Goal: Task Accomplishment & Management: Use online tool/utility

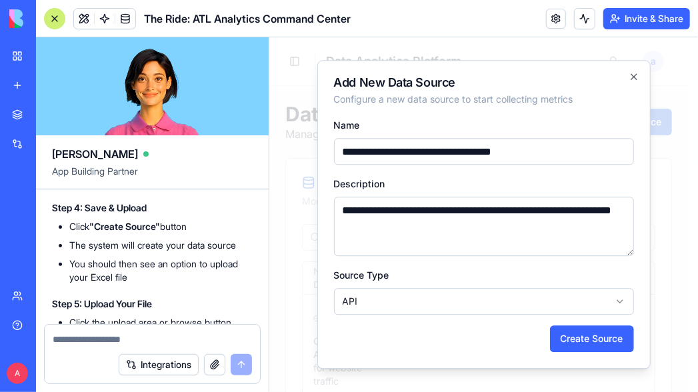
scroll to position [6752, 0]
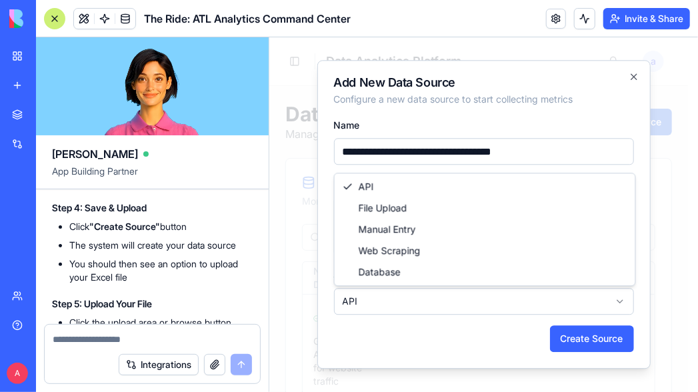
select select "**********"
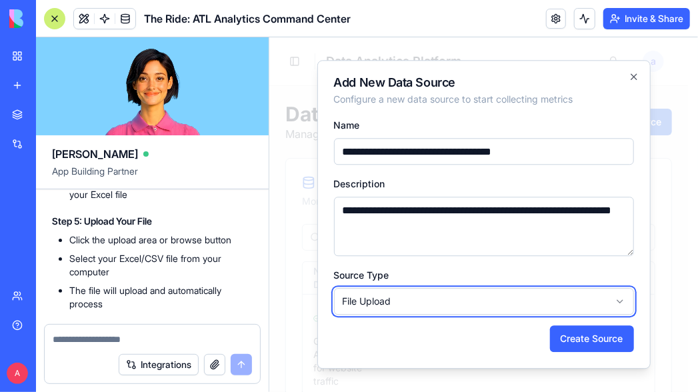
scroll to position [6836, 0]
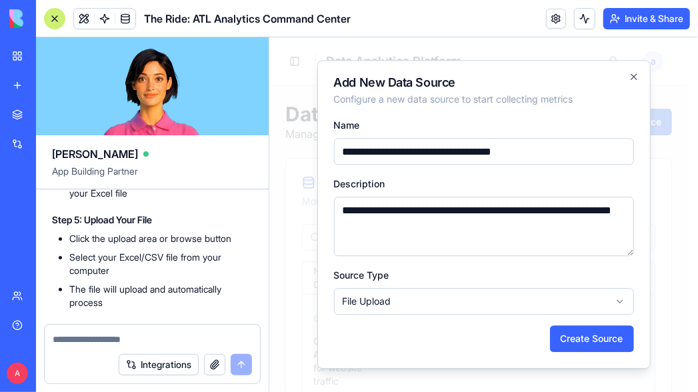
click at [555, 151] on input "**********" at bounding box center [483, 150] width 300 height 27
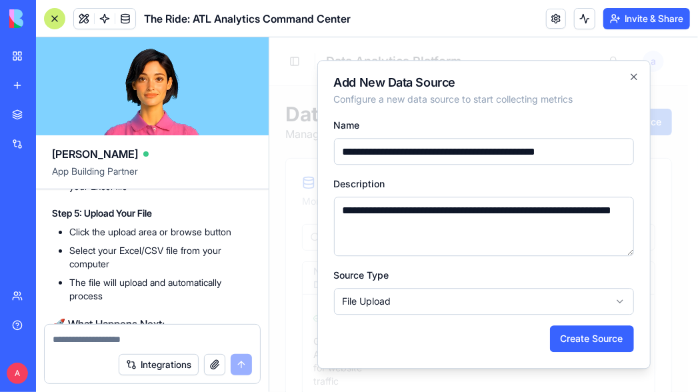
scroll to position [6844, 0]
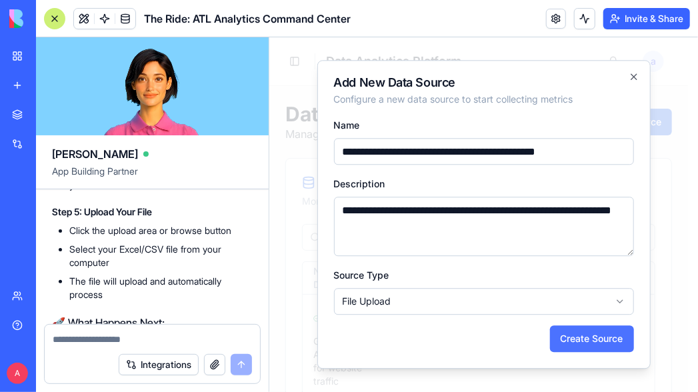
type input "**********"
click at [573, 338] on button "Create Source" at bounding box center [591, 338] width 84 height 27
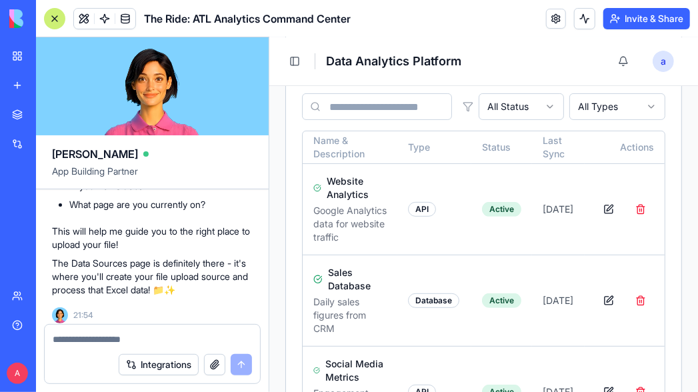
scroll to position [132, 0]
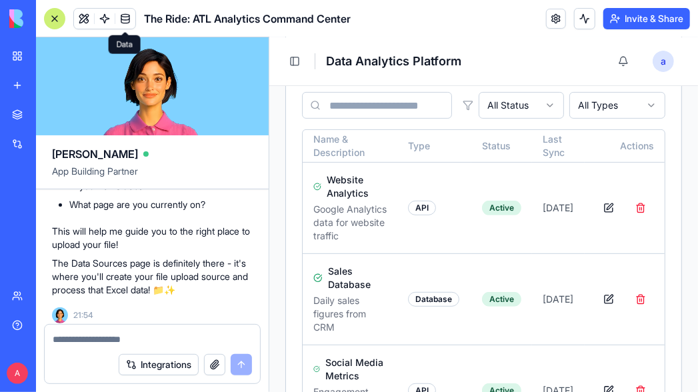
click at [125, 21] on link at bounding box center [125, 19] width 20 height 20
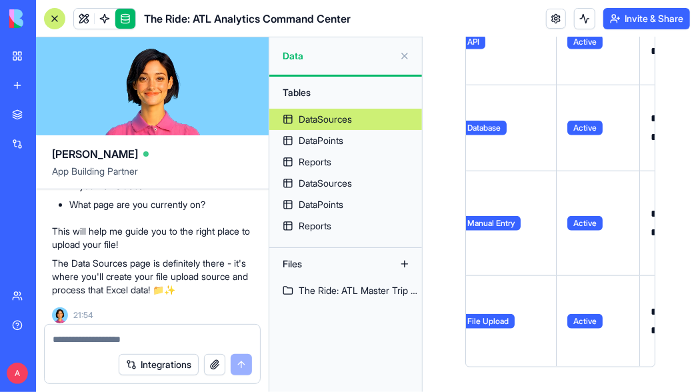
scroll to position [0, 239]
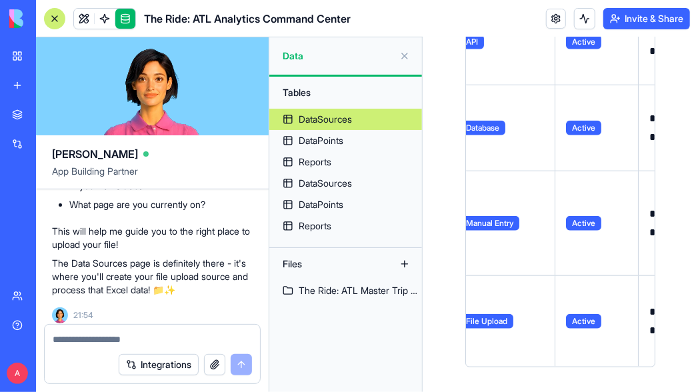
click at [0, 0] on button at bounding box center [0, 0] width 0 height 0
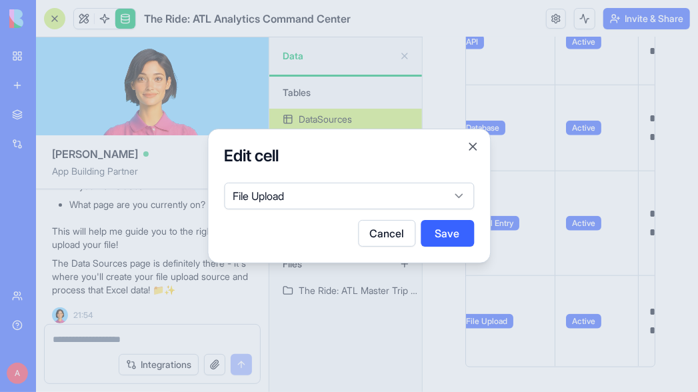
click at [449, 239] on button "Save" at bounding box center [447, 233] width 53 height 27
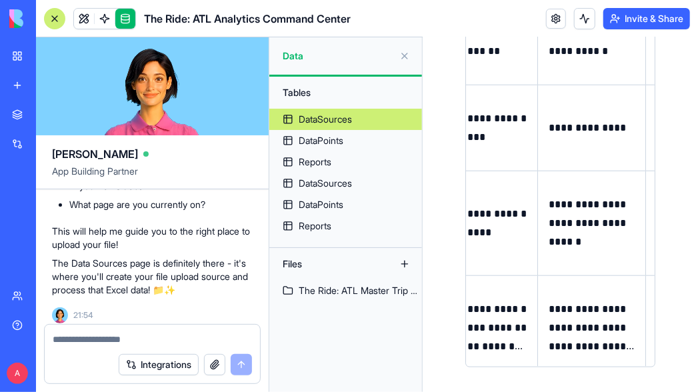
scroll to position [0, 0]
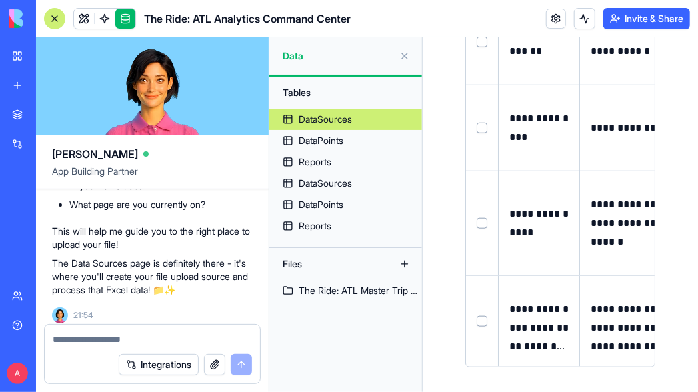
click at [327, 266] on div "Files" at bounding box center [329, 263] width 107 height 21
click at [294, 265] on div "Files" at bounding box center [329, 263] width 107 height 21
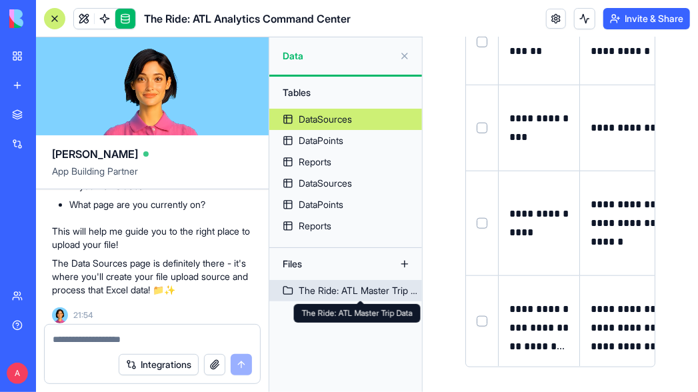
click at [335, 290] on div "The Ride: ATL Master Trip Data" at bounding box center [360, 290] width 123 height 13
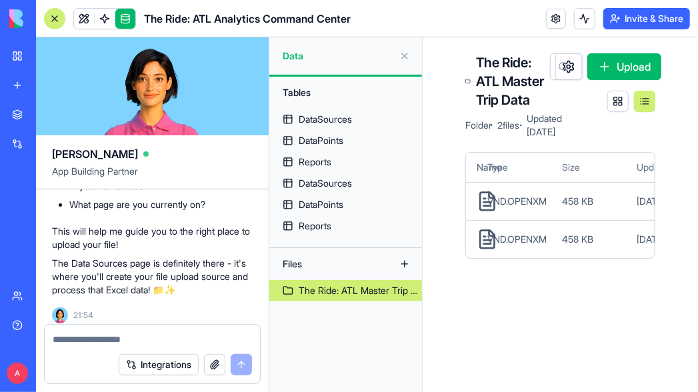
click at [569, 246] on span "458 KB" at bounding box center [577, 239] width 31 height 13
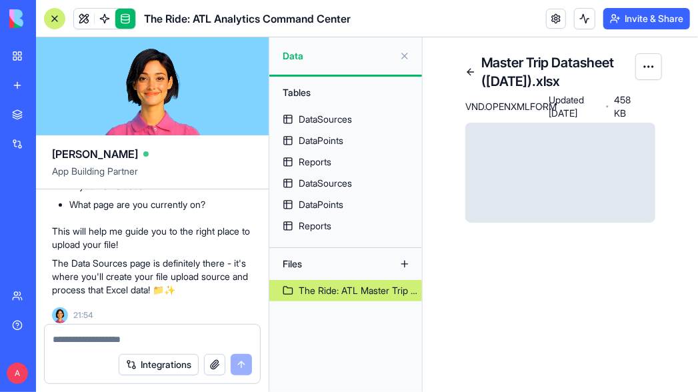
click at [649, 69] on html "BETA My Workspace New app Marketplace Integrations Recent The Ride: ATL Analyti…" at bounding box center [349, 196] width 698 height 392
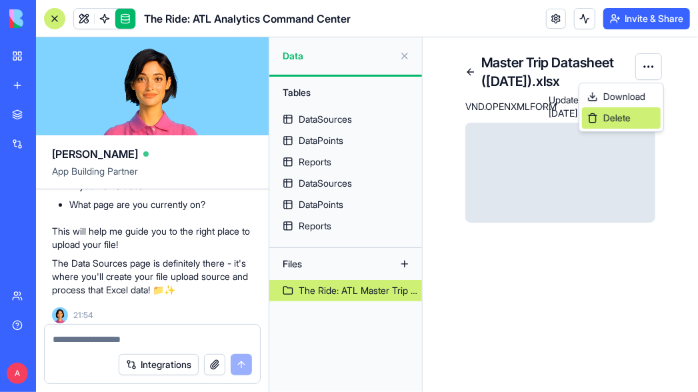
click at [618, 115] on span "Delete" at bounding box center [616, 117] width 27 height 13
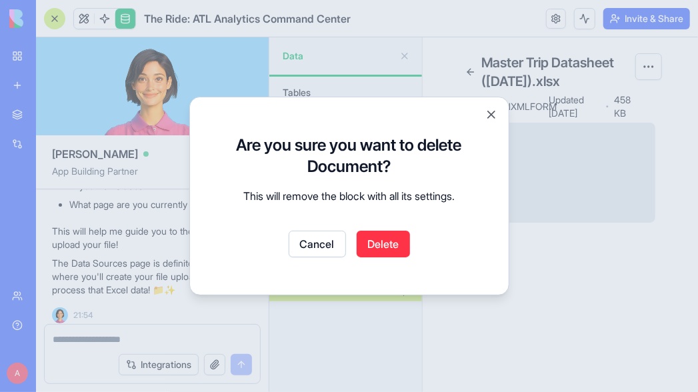
click at [375, 244] on button "Delete" at bounding box center [383, 244] width 53 height 27
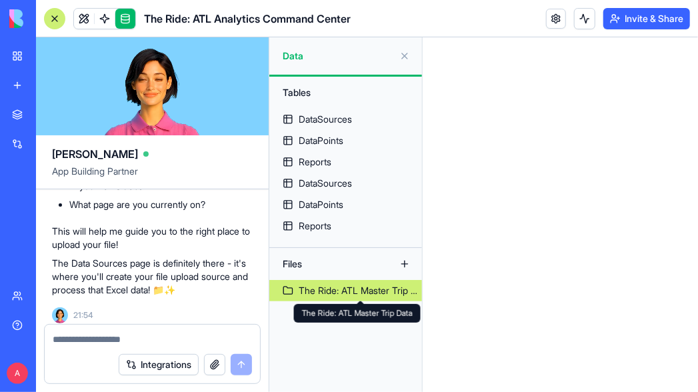
click at [415, 294] on div "The Ride: ATL Master Trip Data" at bounding box center [360, 290] width 123 height 13
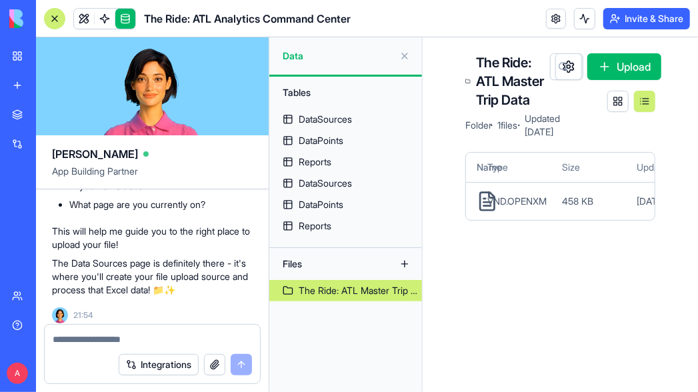
click at [559, 67] on icon at bounding box center [563, 66] width 11 height 11
click at [560, 66] on circle at bounding box center [562, 66] width 7 height 7
click at [644, 105] on button at bounding box center [644, 101] width 21 height 21
click at [635, 220] on div "Master Trip Datasheet (SEP 2025).xlsx VND.OPENXM 458 KB Sep 6, 2025, 09:44 PM" at bounding box center [560, 201] width 189 height 38
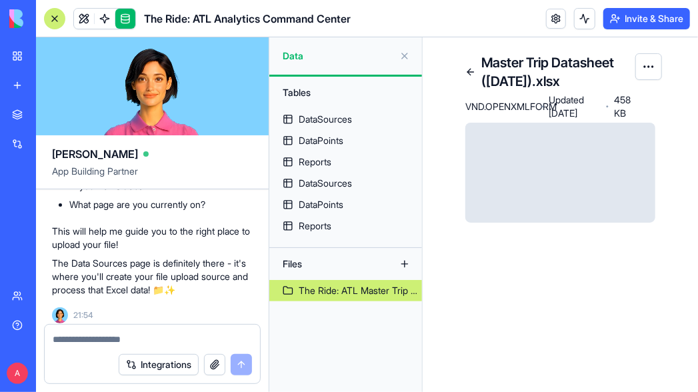
click at [649, 71] on html "BETA My Workspace New app Marketplace Integrations Recent The Ride: ATL Analyti…" at bounding box center [349, 196] width 698 height 392
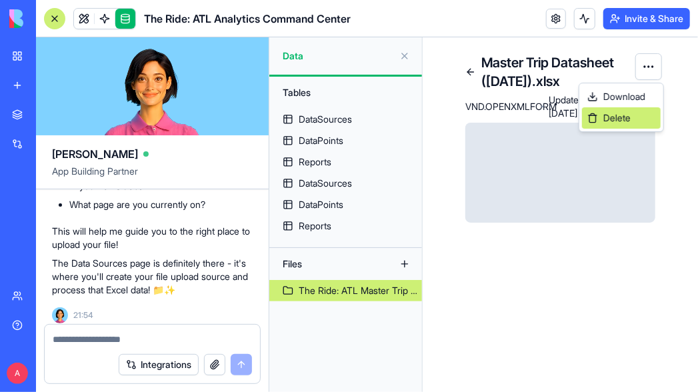
click at [619, 118] on span "Delete" at bounding box center [616, 117] width 27 height 13
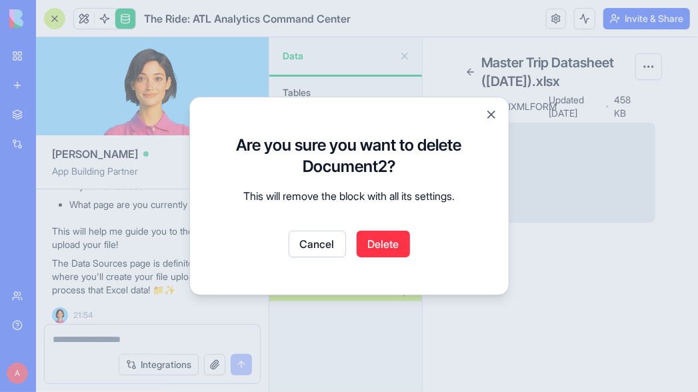
click at [385, 245] on button "Delete" at bounding box center [383, 244] width 53 height 27
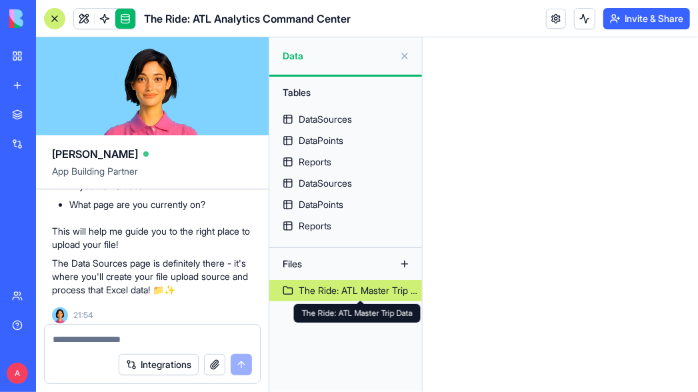
click at [346, 293] on div "The Ride: ATL Master Trip Data" at bounding box center [360, 290] width 123 height 13
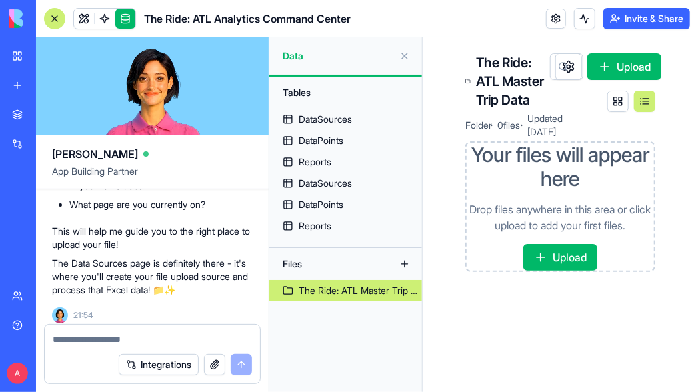
click at [555, 271] on button "Upload" at bounding box center [560, 257] width 74 height 27
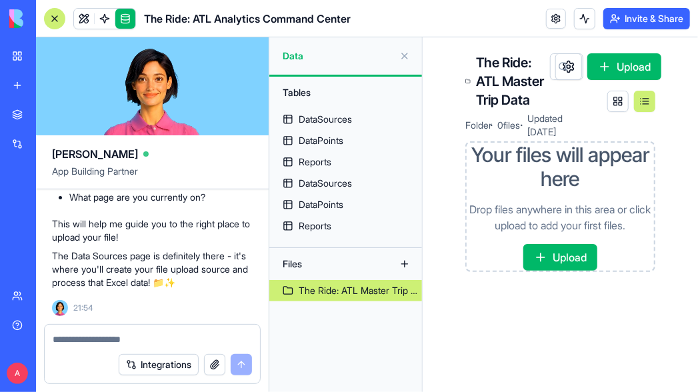
scroll to position [7820, 0]
click at [146, 335] on textarea at bounding box center [152, 339] width 199 height 13
type textarea "*"
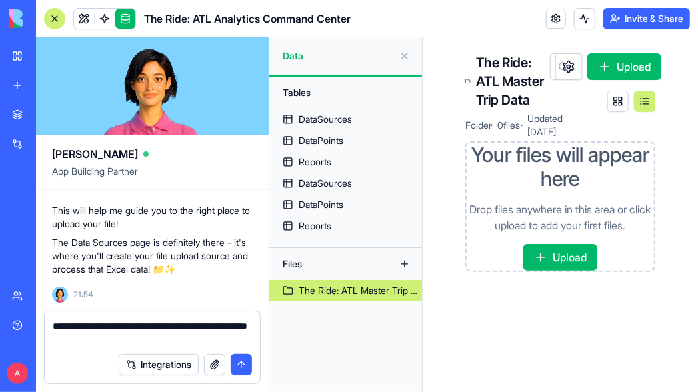
type textarea "**********"
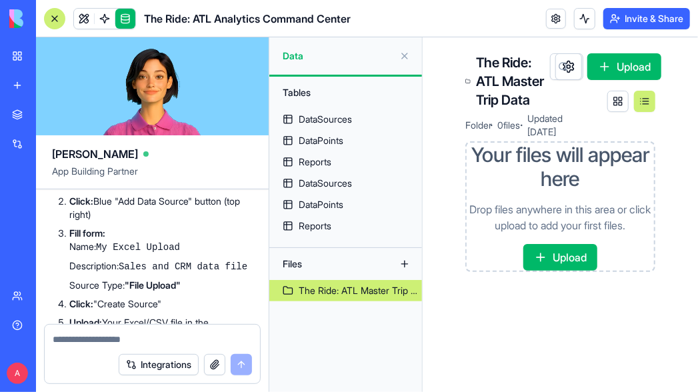
scroll to position [8041, 0]
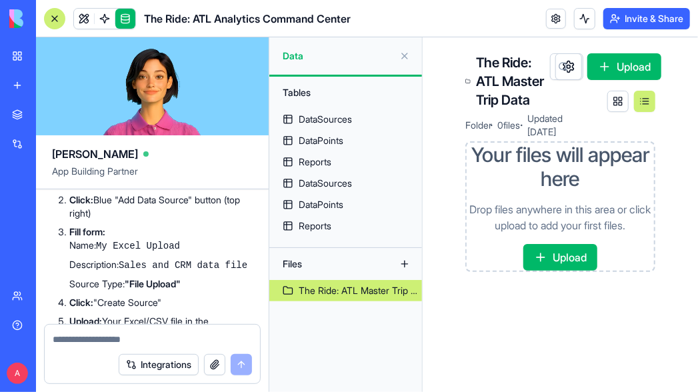
click at [521, 299] on div "The Ride: ATL Master Trip Data Folder · 0 files · Updated Sep 7, 2025 Upload Yo…" at bounding box center [560, 167] width 275 height 261
click at [342, 122] on div "DataSources" at bounding box center [325, 119] width 53 height 13
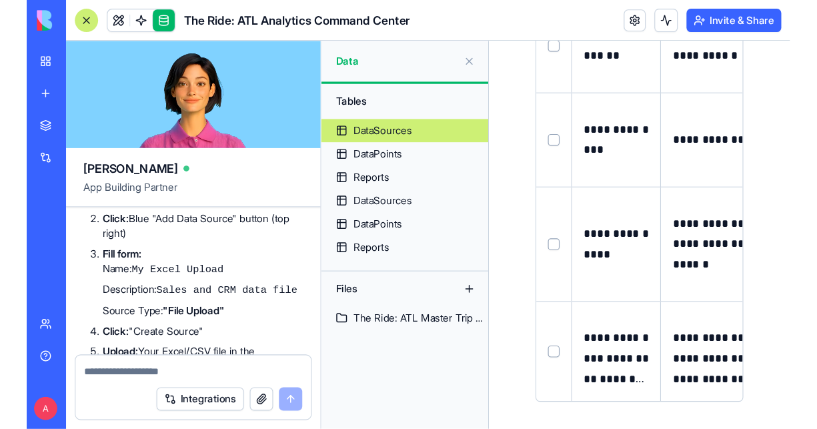
scroll to position [428, 0]
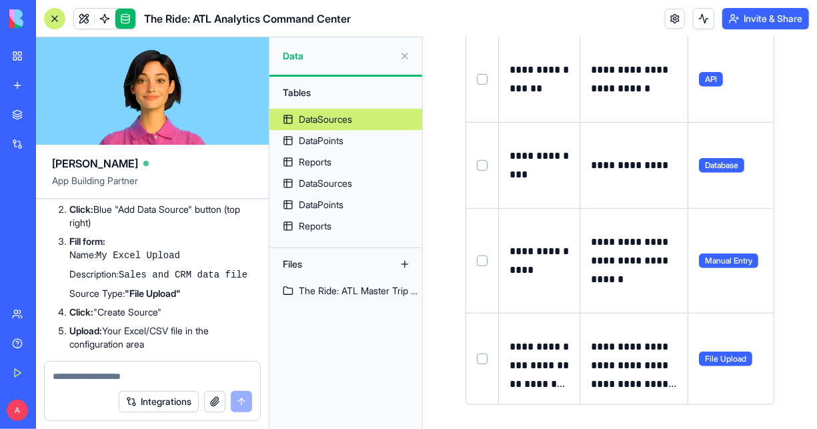
click at [346, 127] on link "DataSources" at bounding box center [345, 119] width 153 height 21
click at [403, 55] on button at bounding box center [404, 55] width 21 height 21
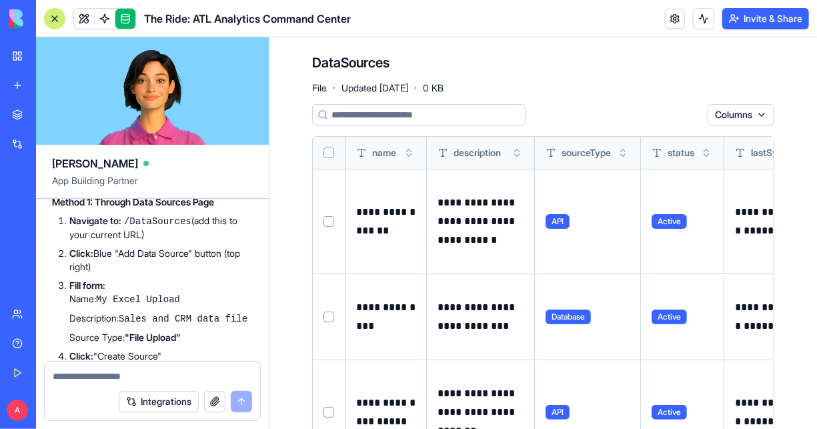
scroll to position [7998, 0]
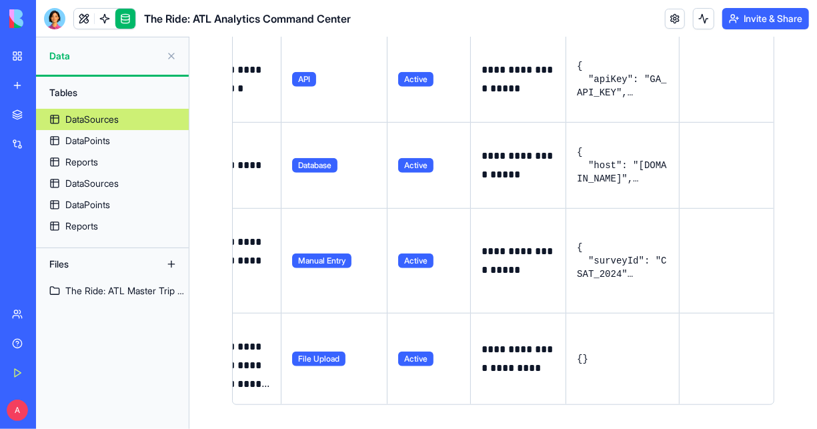
scroll to position [0, 220]
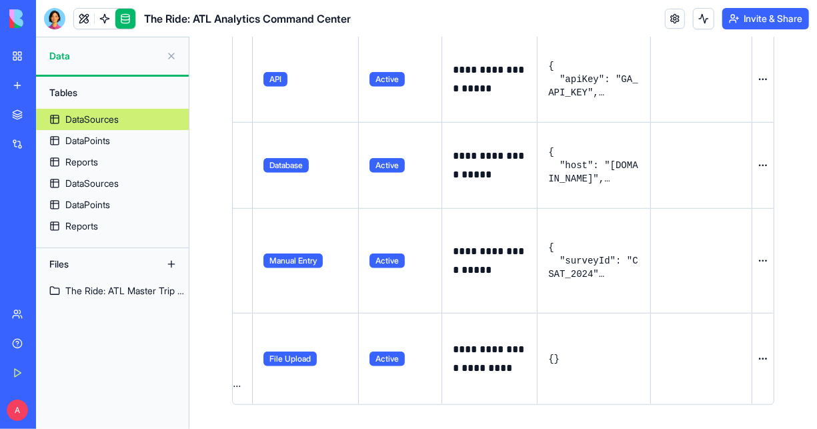
click at [0, 0] on button at bounding box center [0, 0] width 0 height 0
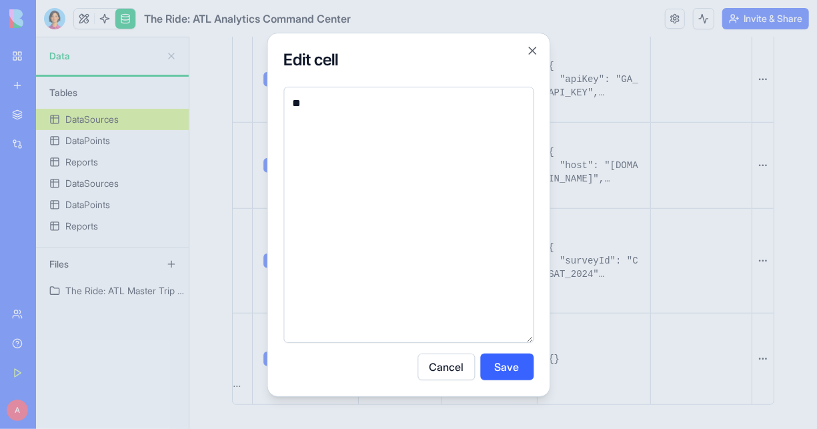
click at [450, 369] on button "Cancel" at bounding box center [445, 366] width 57 height 27
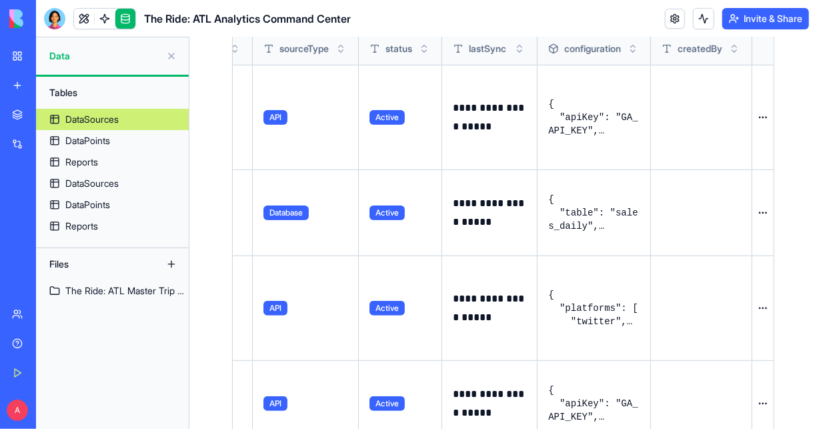
scroll to position [0, 0]
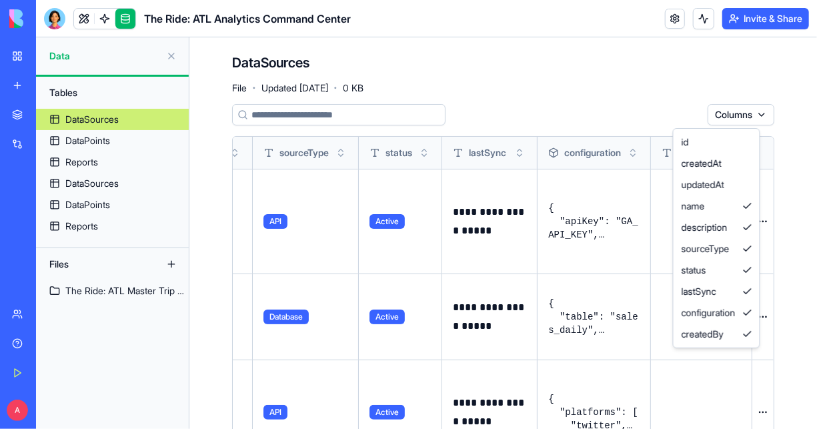
click at [753, 116] on html "**********" at bounding box center [408, 214] width 817 height 429
click at [699, 88] on html "**********" at bounding box center [408, 214] width 817 height 429
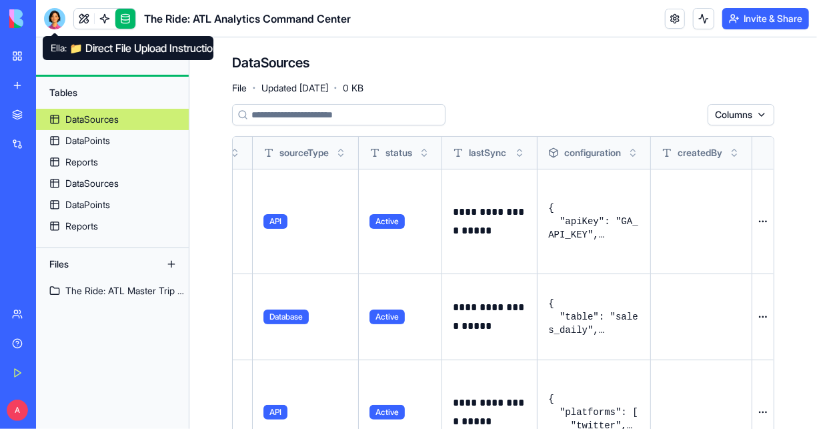
click at [53, 22] on div at bounding box center [54, 18] width 21 height 21
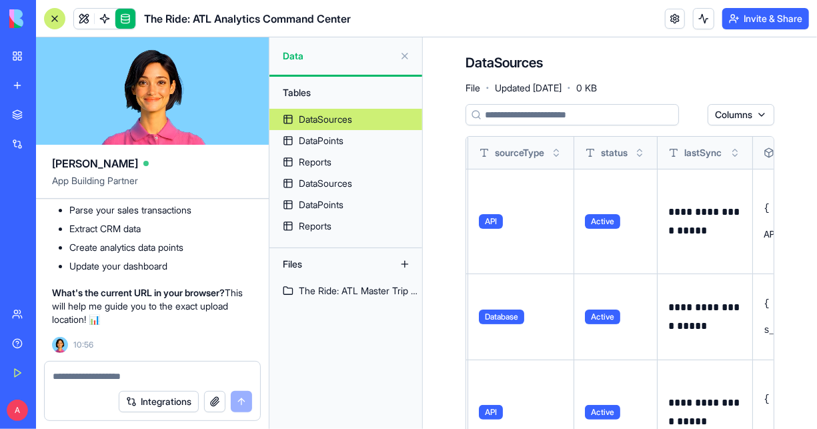
scroll to position [8619, 0]
click at [127, 373] on textarea at bounding box center [152, 375] width 199 height 13
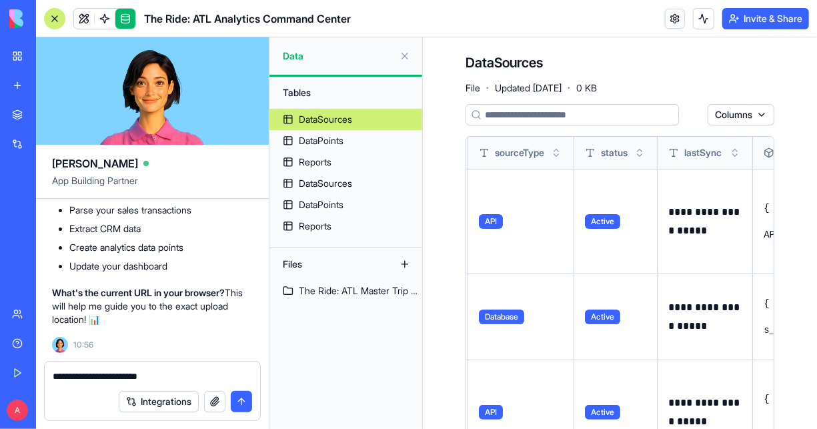
type textarea "**********"
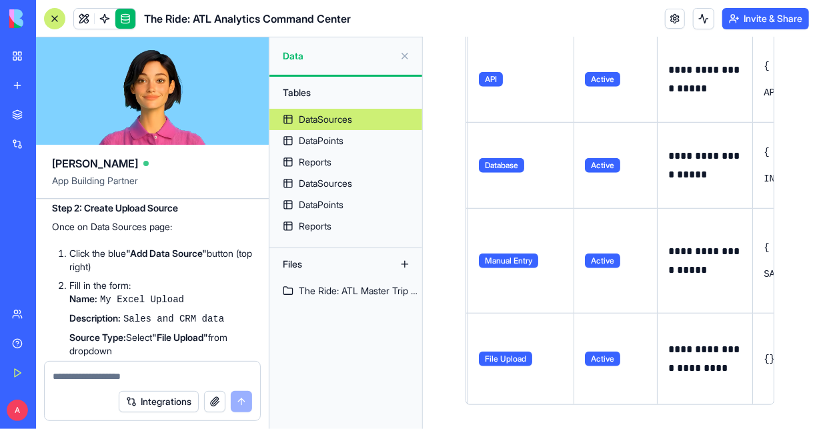
scroll to position [8866, 0]
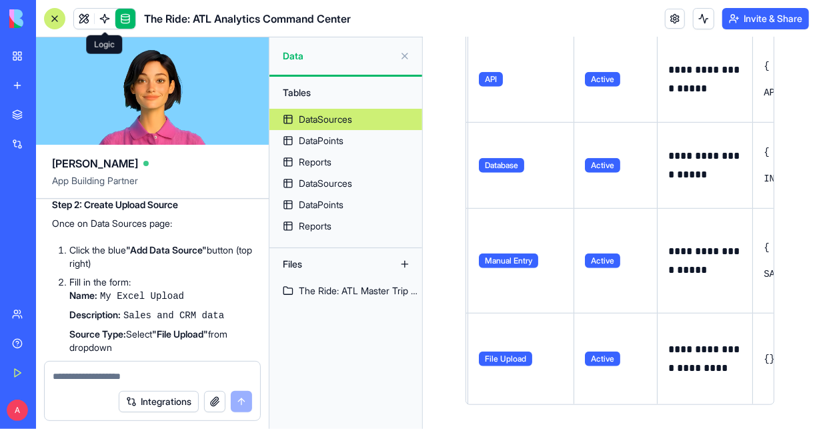
click at [107, 24] on link at bounding box center [105, 19] width 20 height 20
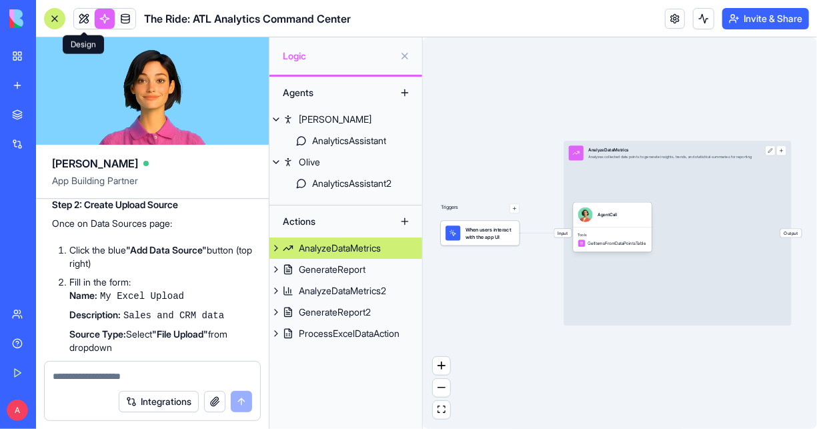
click at [83, 25] on link at bounding box center [84, 19] width 20 height 20
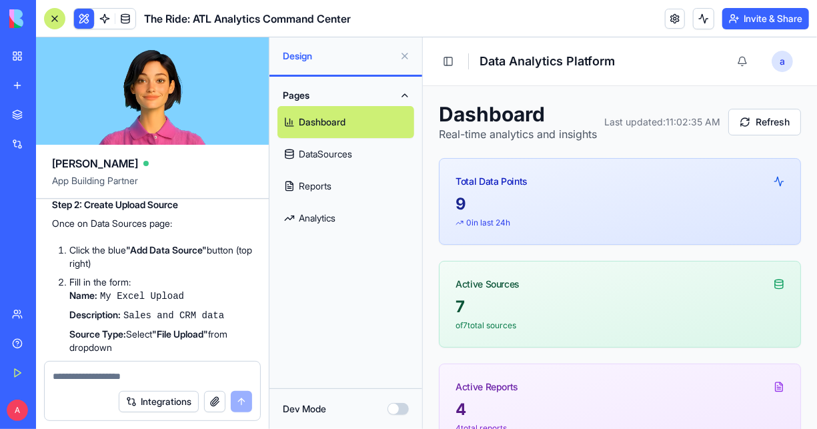
click at [329, 150] on link "DataSources" at bounding box center [345, 154] width 137 height 32
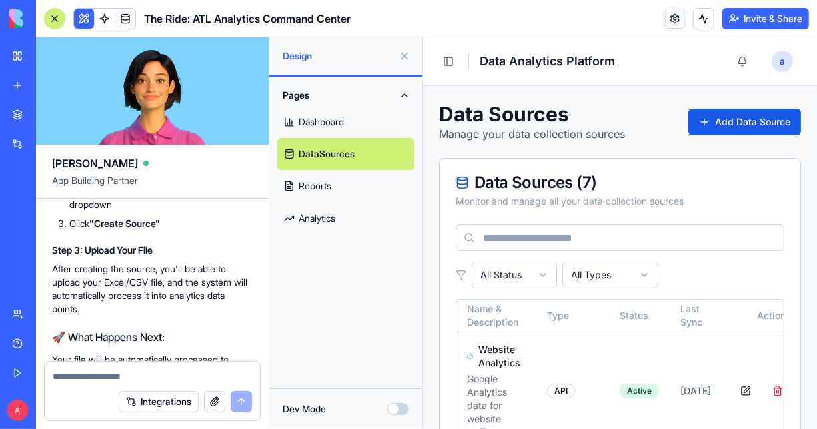
scroll to position [9010, 0]
click at [724, 127] on button "Add Data Source" at bounding box center [743, 121] width 113 height 27
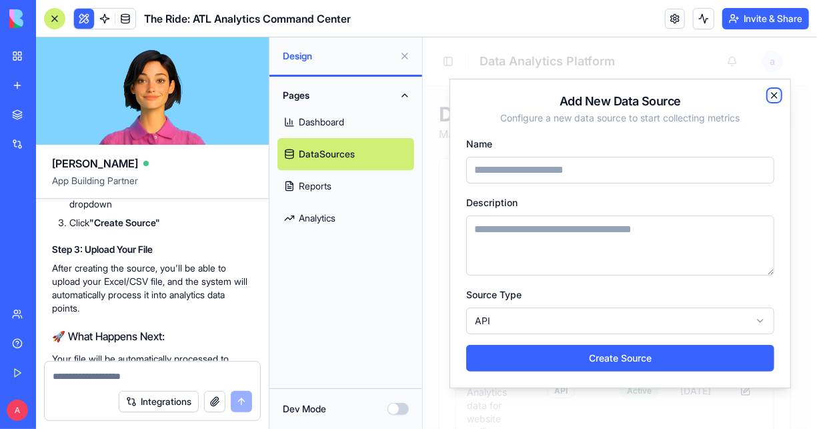
click at [776, 94] on icon "button" at bounding box center [773, 94] width 11 height 11
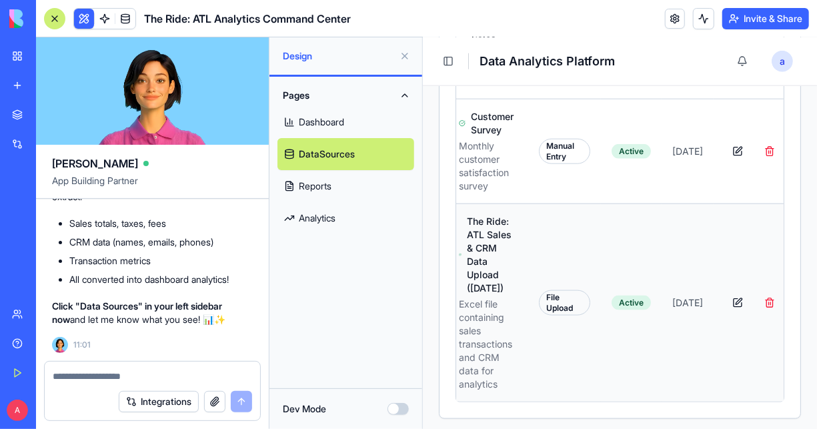
scroll to position [0, 0]
